Goal: Information Seeking & Learning: Learn about a topic

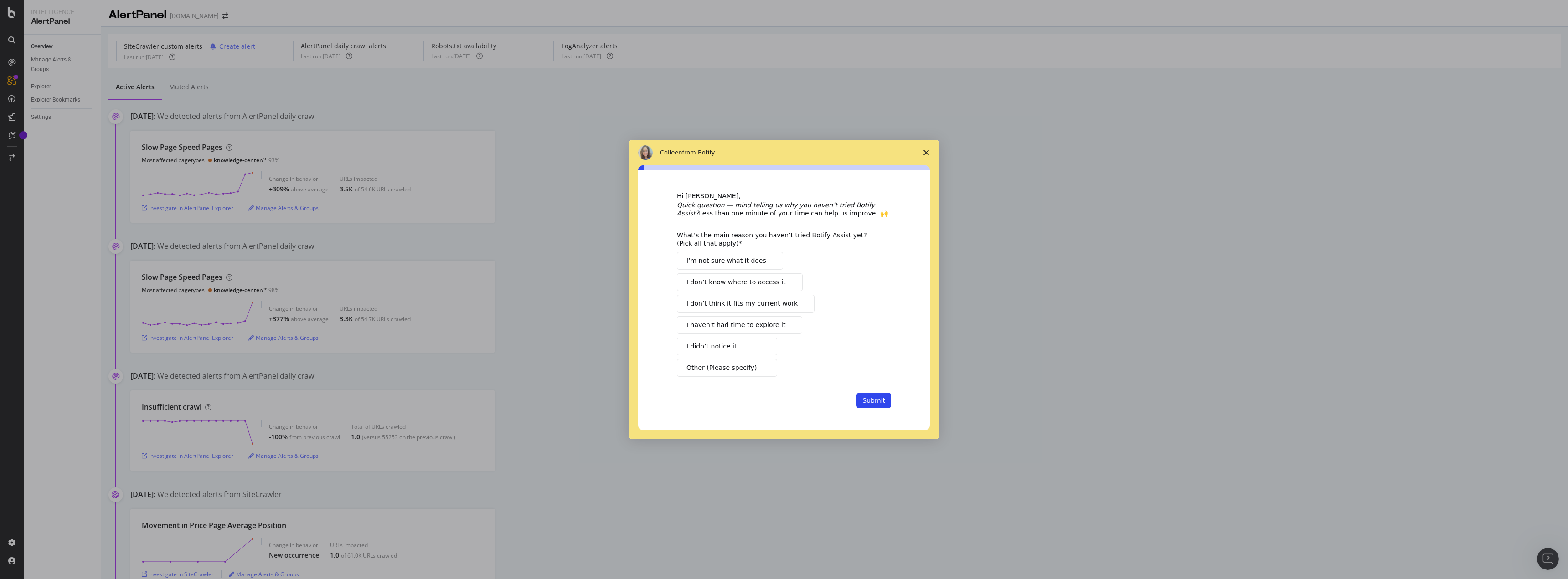
click at [761, 256] on button "I’m not sure what it does" at bounding box center [730, 261] width 106 height 18
click at [876, 392] on div "Hi [PERSON_NAME], Quick question — mind telling us why you haven’t tried Botify…" at bounding box center [784, 300] width 214 height 217
click at [884, 408] on button "Submit" at bounding box center [874, 401] width 34 height 16
click at [880, 401] on button "Submit" at bounding box center [874, 401] width 34 height 16
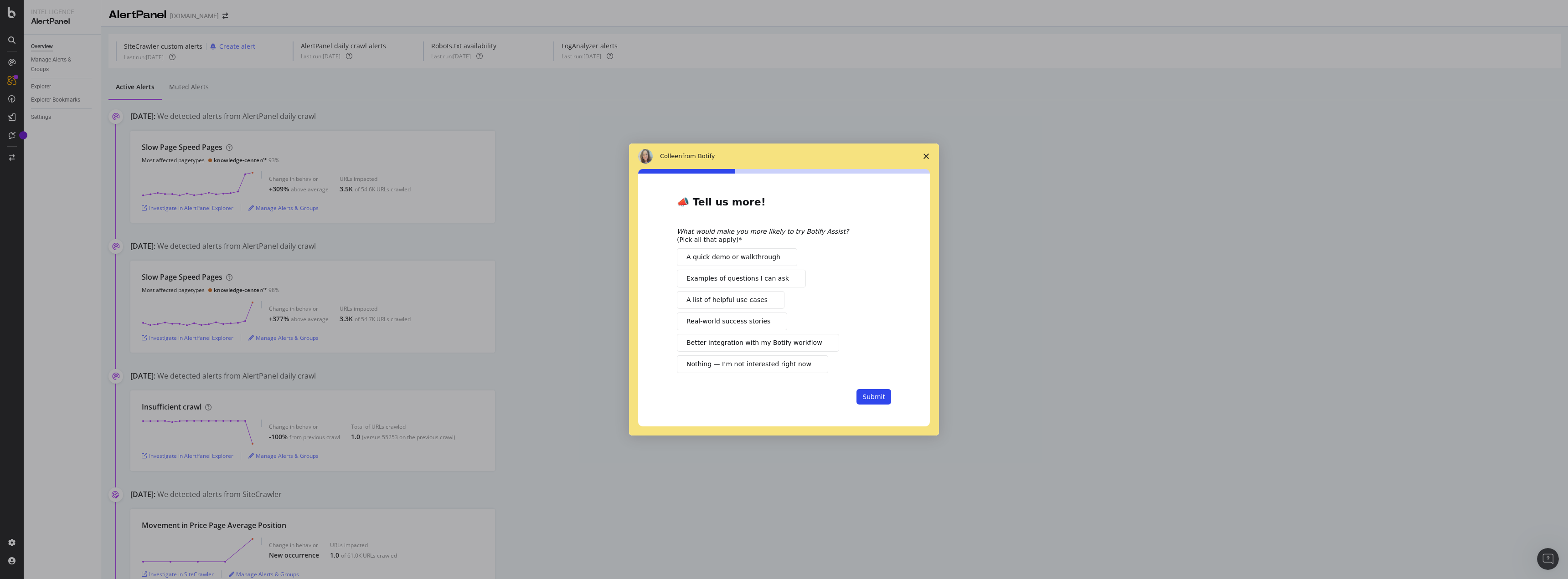
click at [728, 264] on button "A quick demo or walkthrough" at bounding box center [737, 257] width 120 height 18
click at [796, 341] on span "Better integration with my Botify workflow" at bounding box center [754, 343] width 136 height 9
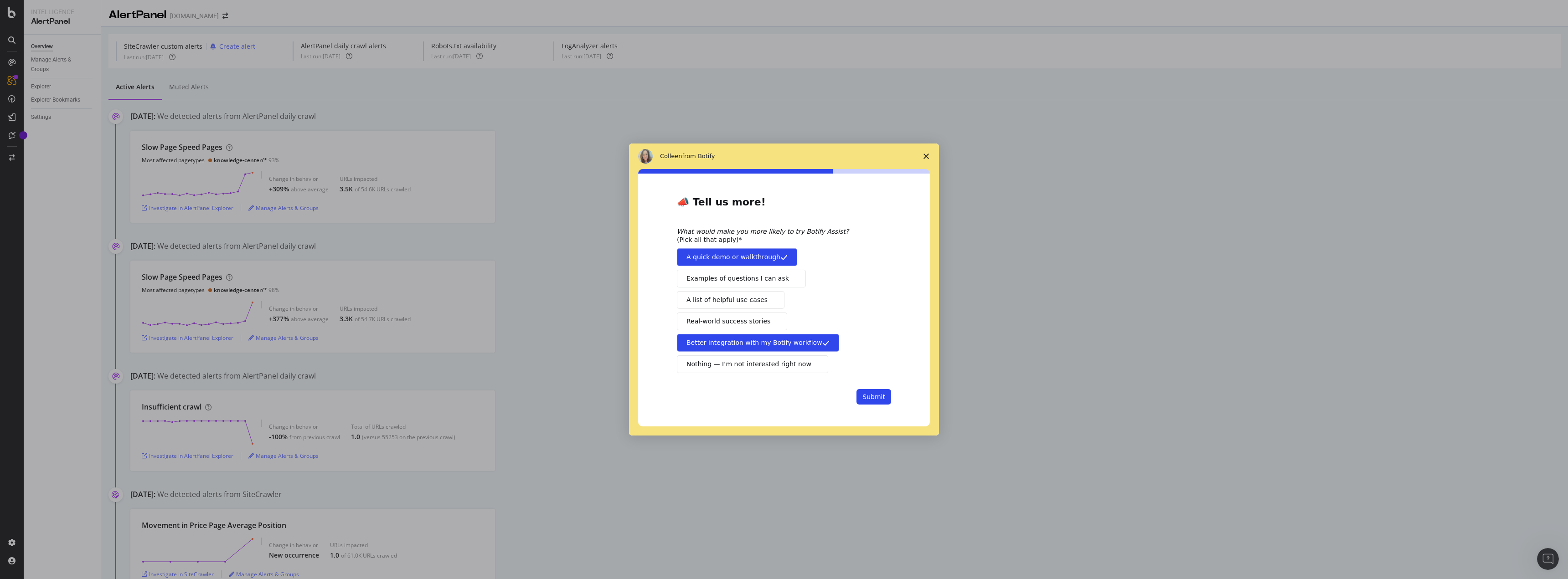
click at [754, 296] on span "A list of helpful use cases" at bounding box center [726, 300] width 81 height 9
click at [888, 400] on button "Submit" at bounding box center [874, 397] width 34 height 16
click at [879, 400] on div "Intercom messenger" at bounding box center [784, 290] width 1568 height 579
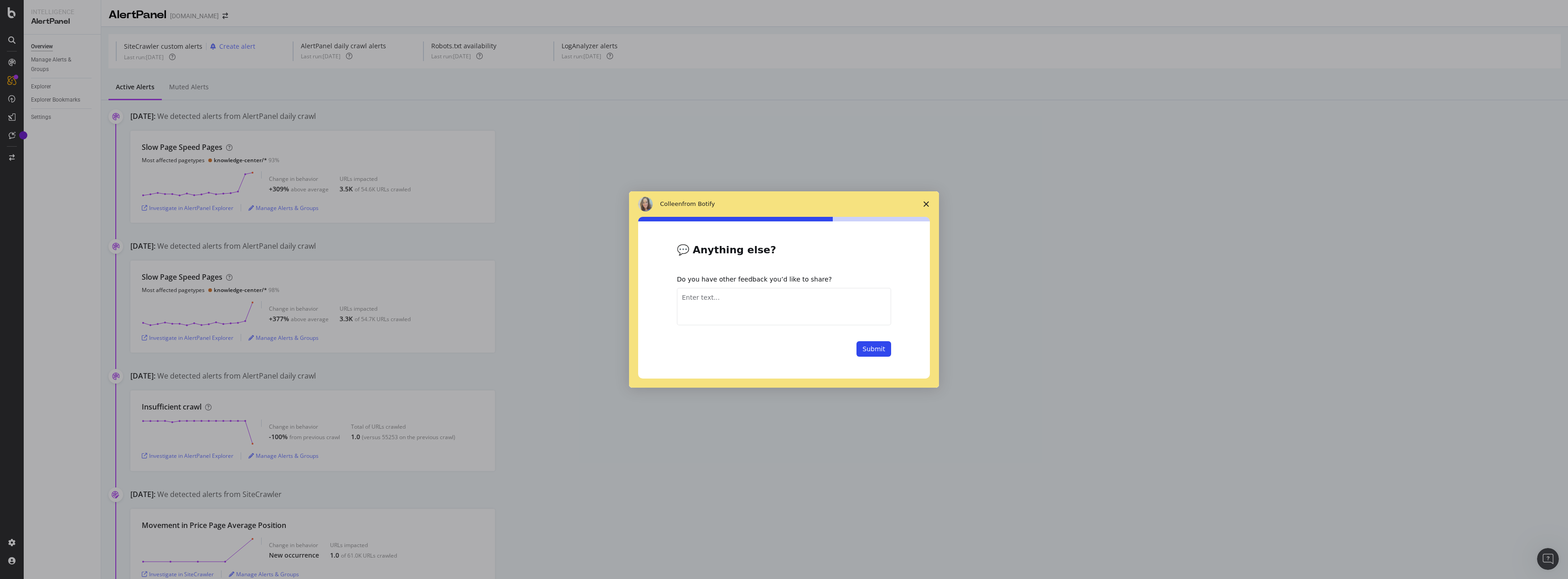
click at [928, 199] on span "Close survey" at bounding box center [926, 204] width 26 height 26
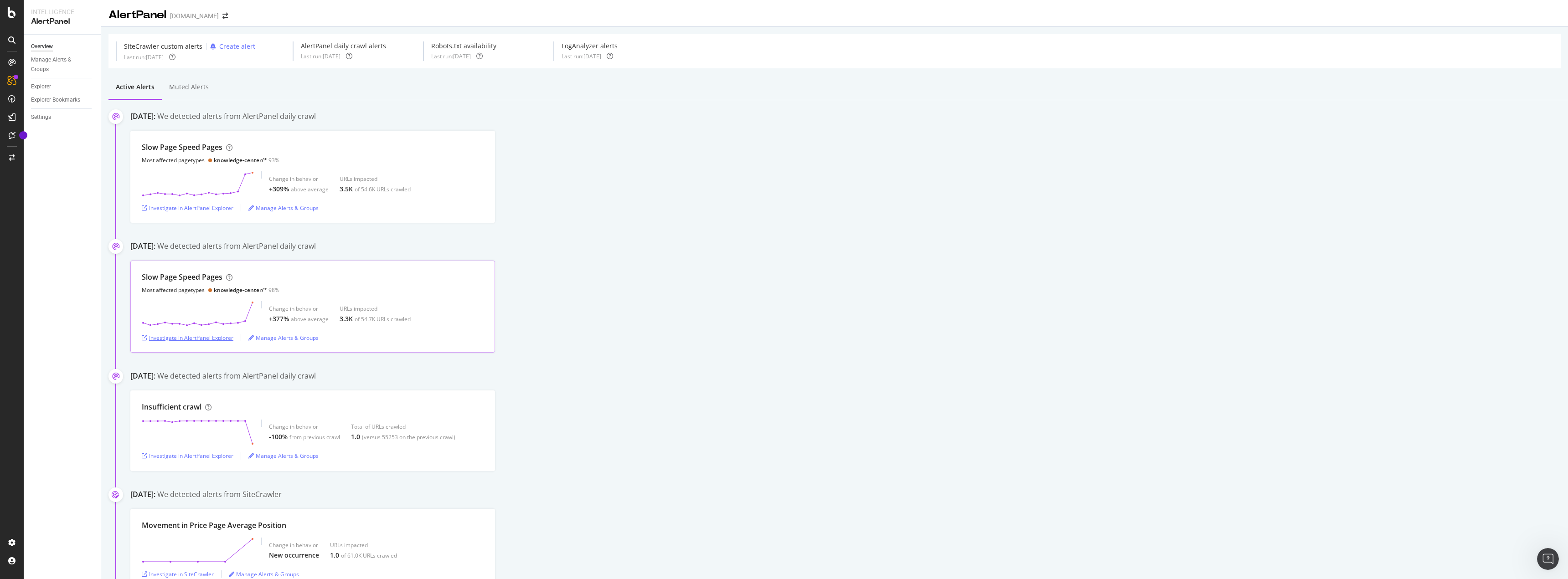
click at [204, 334] on div "Investigate in AlertPanel Explorer" at bounding box center [188, 338] width 92 height 8
